Goal: Task Accomplishment & Management: Use online tool/utility

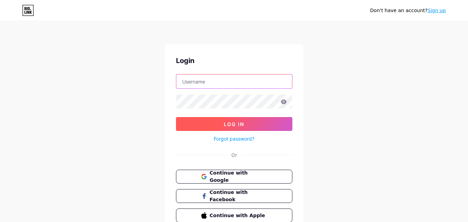
type input "[EMAIL_ADDRESS][DOMAIN_NAME]"
click at [230, 125] on span "Log In" at bounding box center [234, 124] width 20 height 6
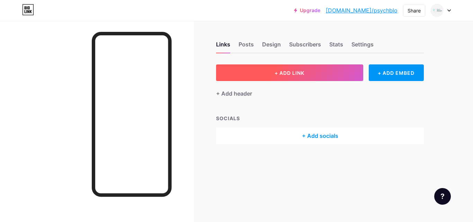
click at [263, 74] on button "+ ADD LINK" at bounding box center [289, 72] width 147 height 17
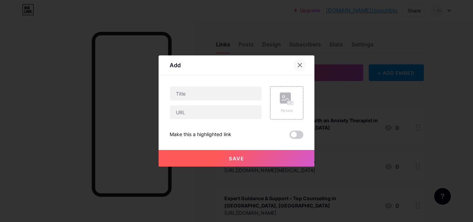
click at [301, 65] on icon at bounding box center [300, 65] width 6 height 6
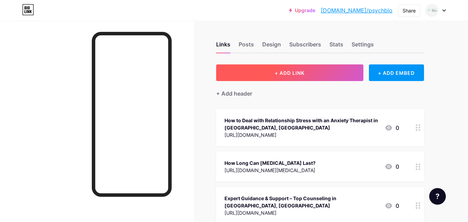
click at [289, 68] on button "+ ADD LINK" at bounding box center [289, 72] width 147 height 17
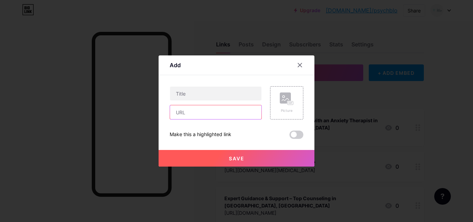
click at [204, 111] on input "text" at bounding box center [215, 112] width 91 height 14
paste input "[URL][DOMAIN_NAME][MEDICAL_DATA]"
type input "[URL][DOMAIN_NAME][MEDICAL_DATA]"
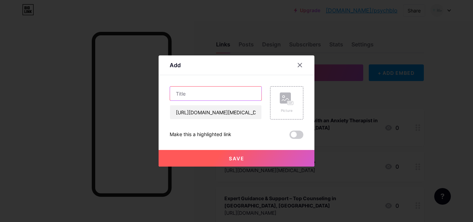
click at [195, 88] on input "text" at bounding box center [215, 94] width 91 height 14
paste input "From Joy to Overwhelm: [MEDICAL_DATA] Struggles of Mothers"
type input "From Joy to Overwhelm: [MEDICAL_DATA] Struggles of Mothers"
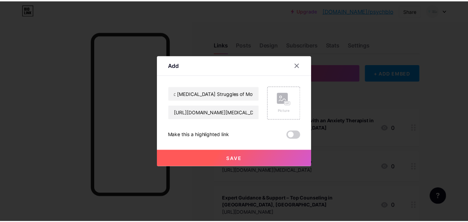
scroll to position [0, 0]
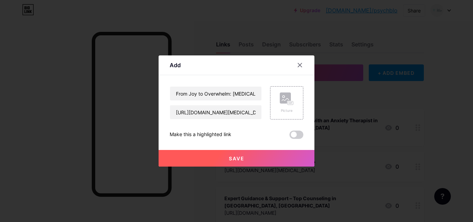
click at [214, 159] on button "Save" at bounding box center [237, 158] width 156 height 17
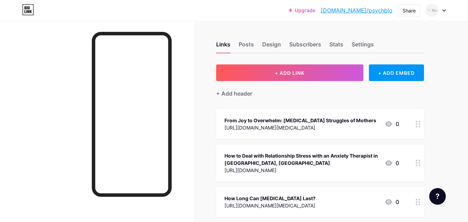
click at [360, 9] on link "[DOMAIN_NAME]/psychblo" at bounding box center [357, 10] width 72 height 8
